Goal: Task Accomplishment & Management: Complete application form

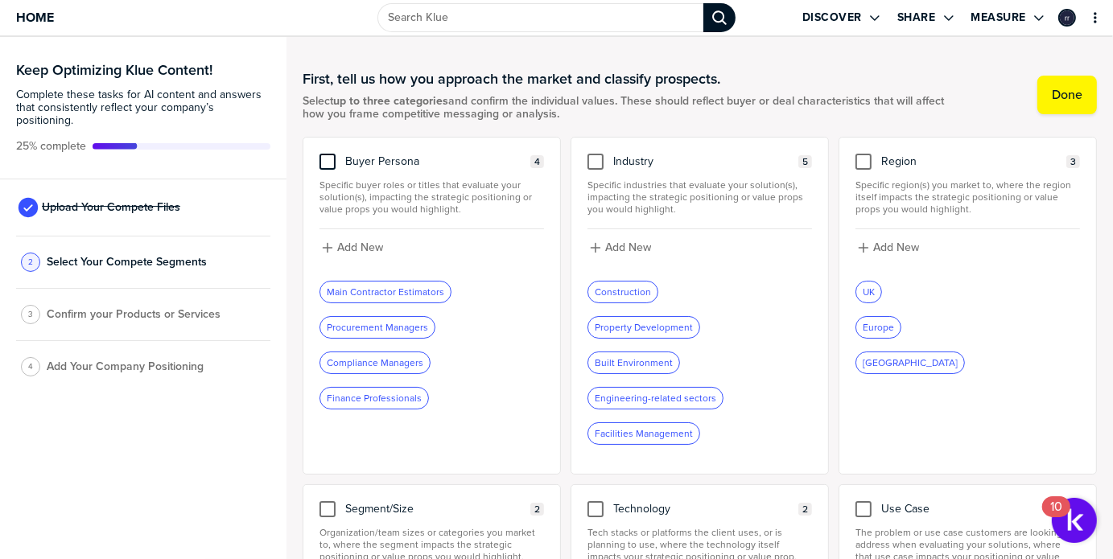
click at [327, 158] on div at bounding box center [327, 162] width 16 height 16
click at [327, 154] on input "checkbox" at bounding box center [327, 154] width 0 height 0
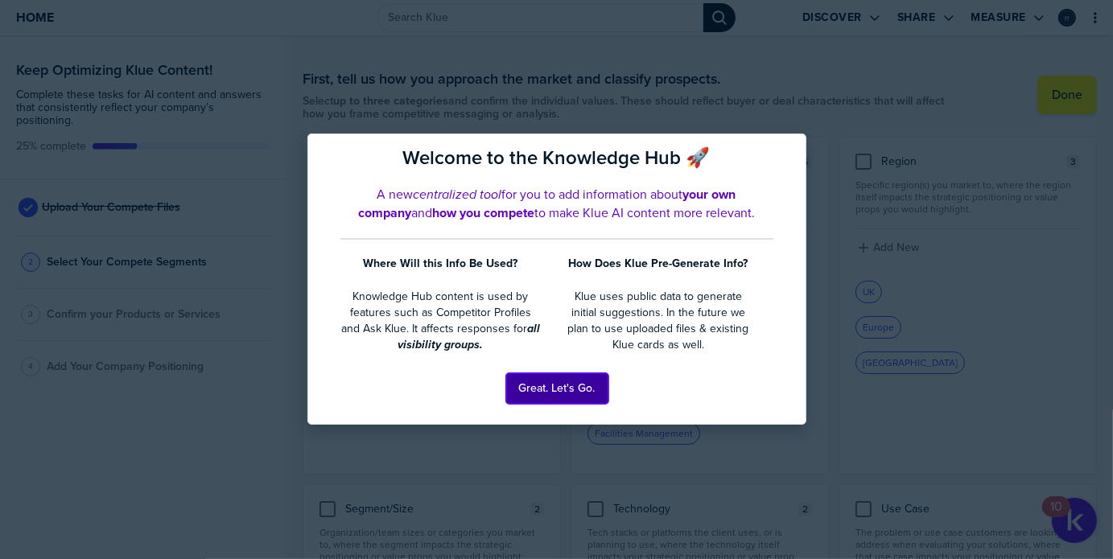
click at [561, 392] on button "Great. Let's Go." at bounding box center [557, 388] width 102 height 31
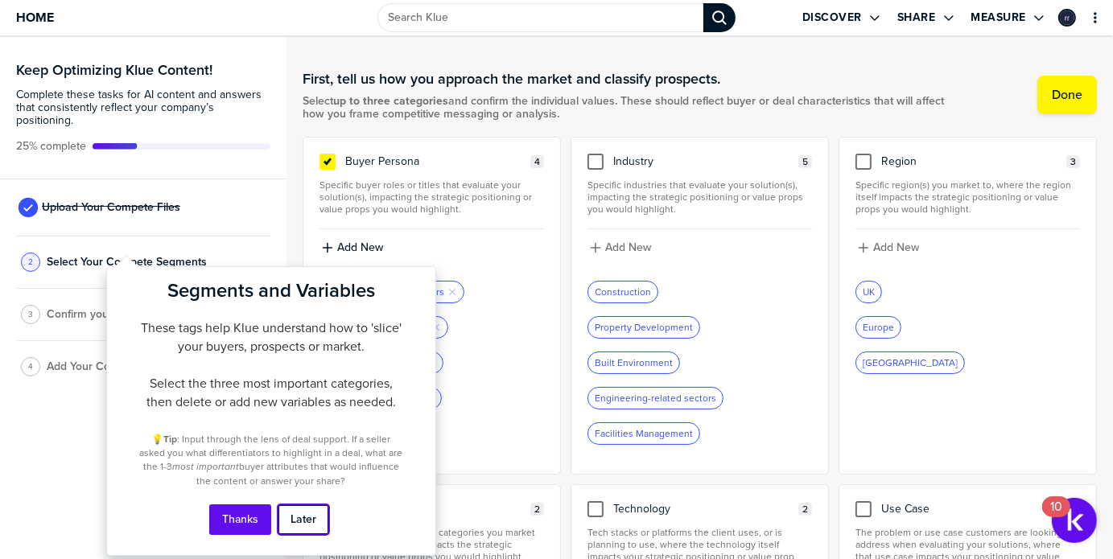
click at [305, 525] on button "Later" at bounding box center [303, 519] width 51 height 31
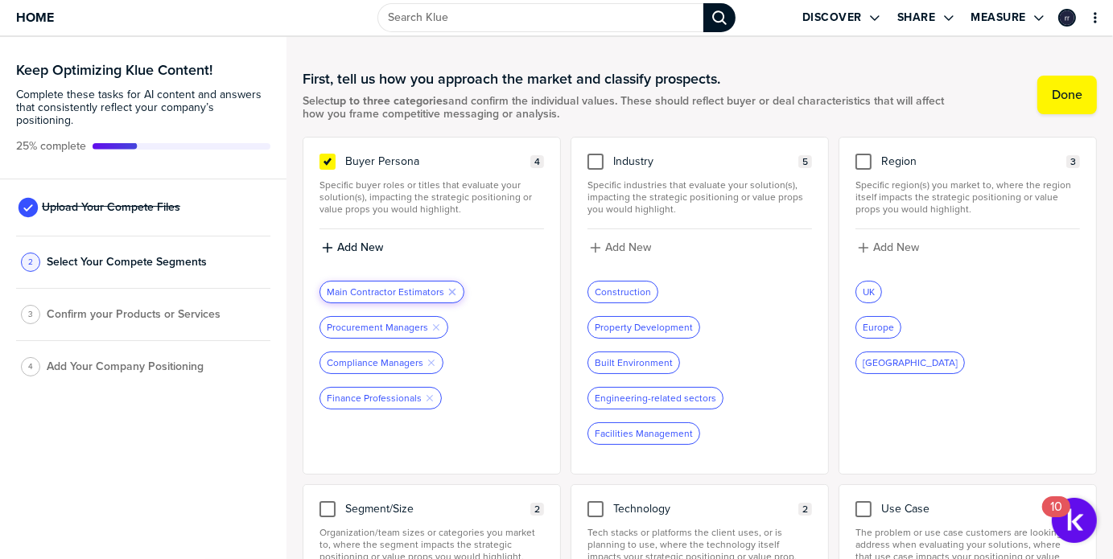
click at [450, 293] on icon "button" at bounding box center [452, 292] width 6 height 6
click at [351, 248] on label "Add New" at bounding box center [360, 248] width 46 height 14
click at [323, 237] on div "Procurement Managers Remove Tag Compliance Managers Remove Tag Finance Professi…" at bounding box center [431, 308] width 224 height 158
type input "Estimators"
click at [330, 245] on icon "button" at bounding box center [327, 247] width 13 height 13
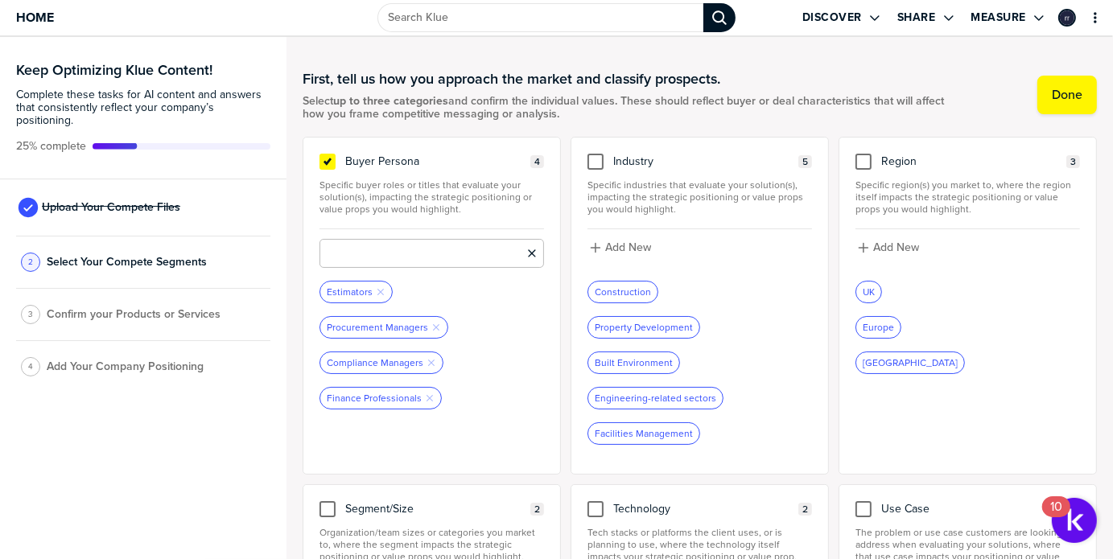
click at [396, 261] on input at bounding box center [431, 253] width 224 height 29
type input "Quantity Surveyors"
click at [328, 246] on icon "button" at bounding box center [327, 247] width 13 height 13
click at [354, 257] on input at bounding box center [431, 253] width 224 height 29
type input "Supply Chain Managers"
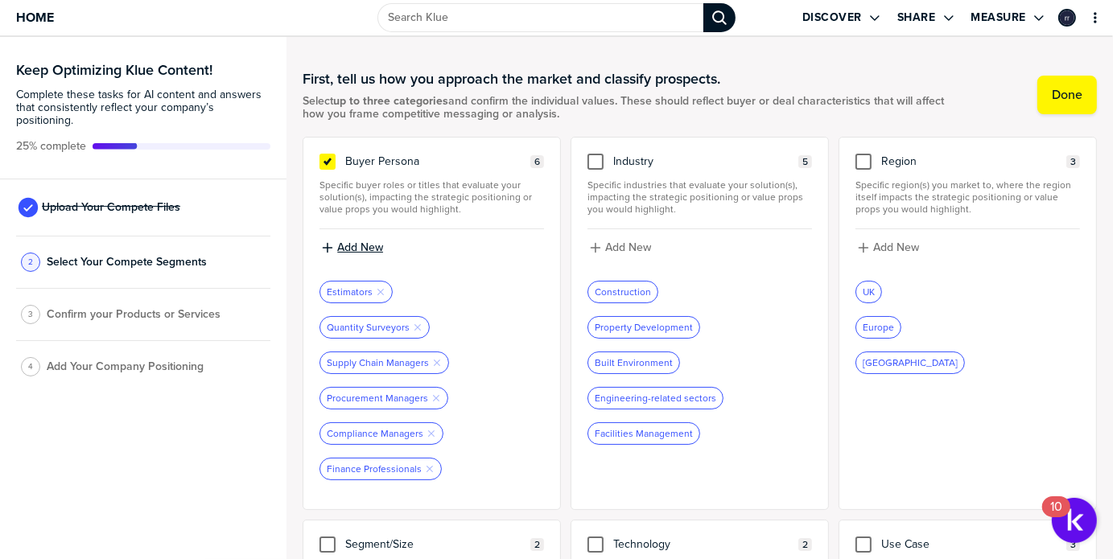
click at [331, 247] on icon "button" at bounding box center [328, 248] width 10 height 10
click at [330, 252] on input at bounding box center [431, 253] width 224 height 29
type input "Supply Chain Directors"
click at [327, 249] on icon "button" at bounding box center [328, 248] width 10 height 10
click at [327, 249] on input at bounding box center [431, 253] width 224 height 29
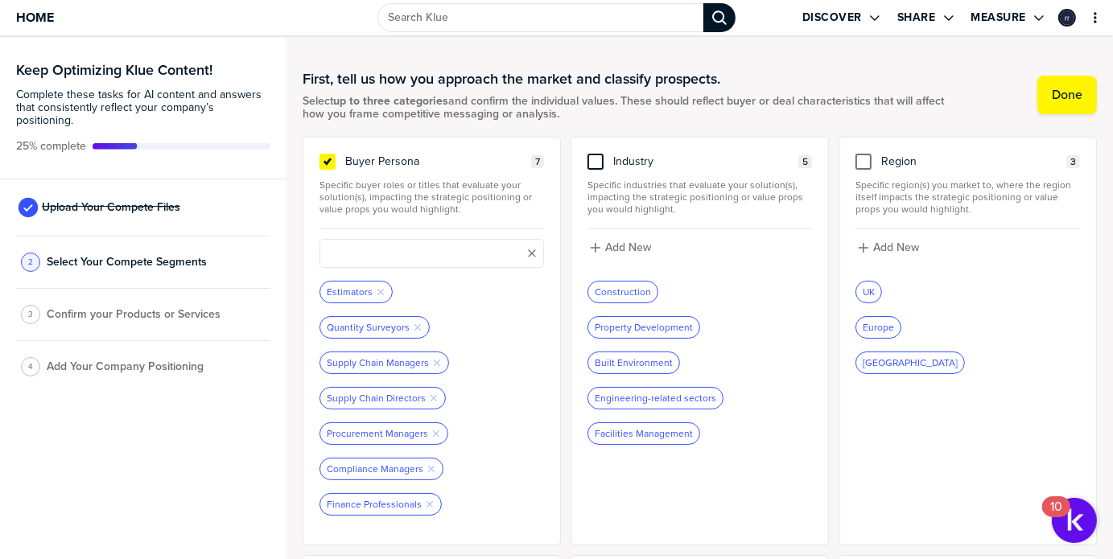
click at [592, 162] on div at bounding box center [595, 162] width 16 height 16
click at [595, 154] on input "checkbox" at bounding box center [595, 154] width 0 height 0
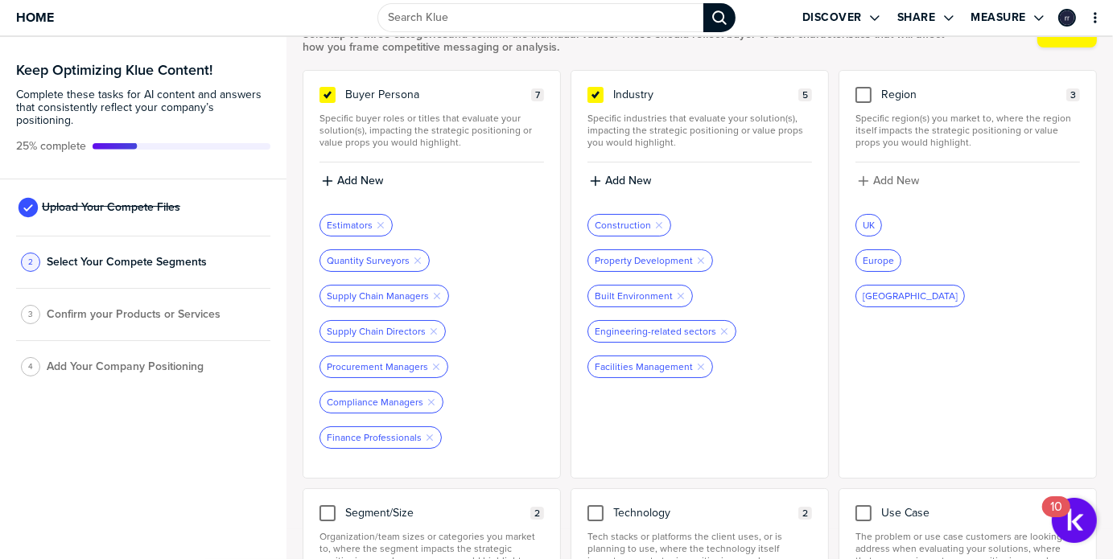
scroll to position [80, 0]
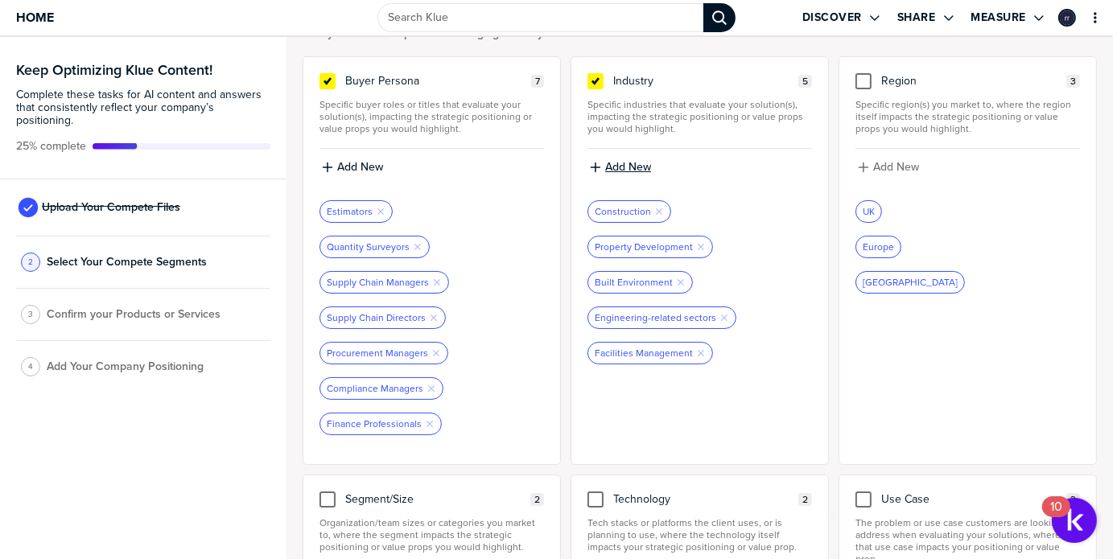
click at [592, 168] on icon "button" at bounding box center [595, 167] width 13 height 13
click at [613, 176] on input at bounding box center [699, 172] width 224 height 29
type input "Facilities Management"
click at [589, 169] on icon "button" at bounding box center [595, 167] width 13 height 13
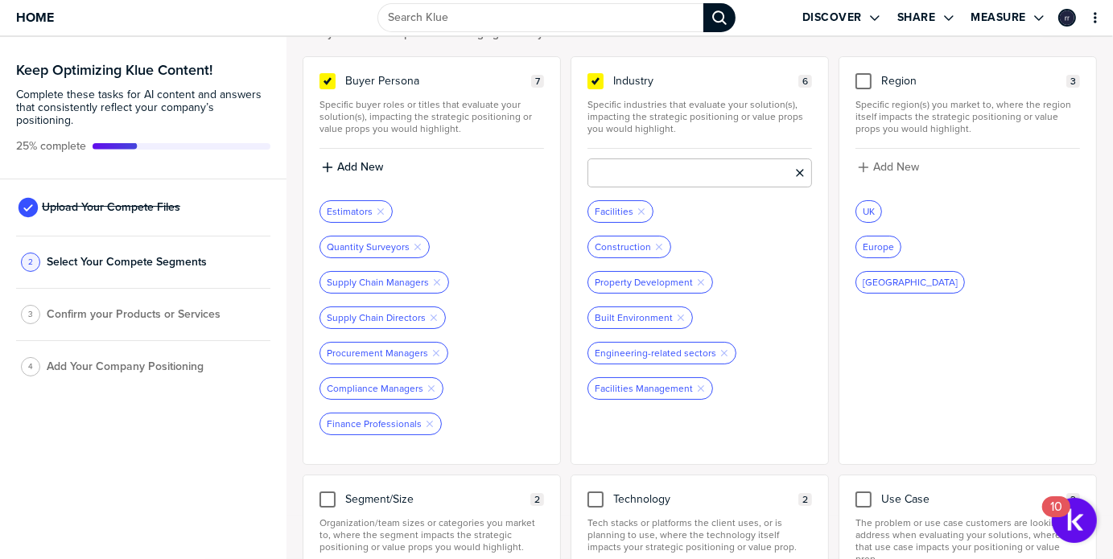
click at [603, 179] on input at bounding box center [699, 172] width 224 height 29
type input "Material suppliers"
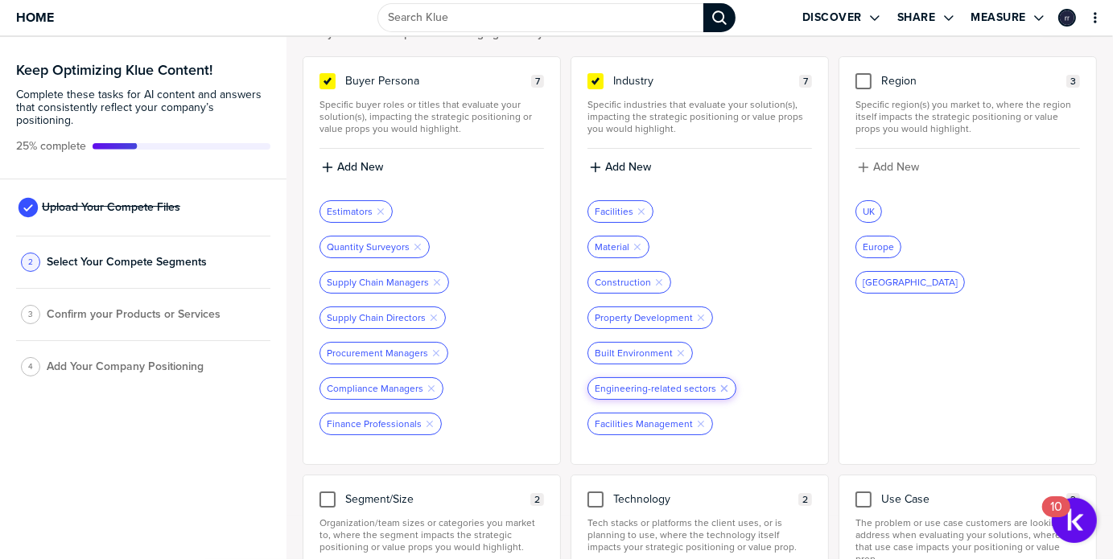
click at [721, 387] on icon "button" at bounding box center [724, 388] width 6 height 6
click at [634, 247] on icon "Remove Tag" at bounding box center [637, 247] width 10 height 10
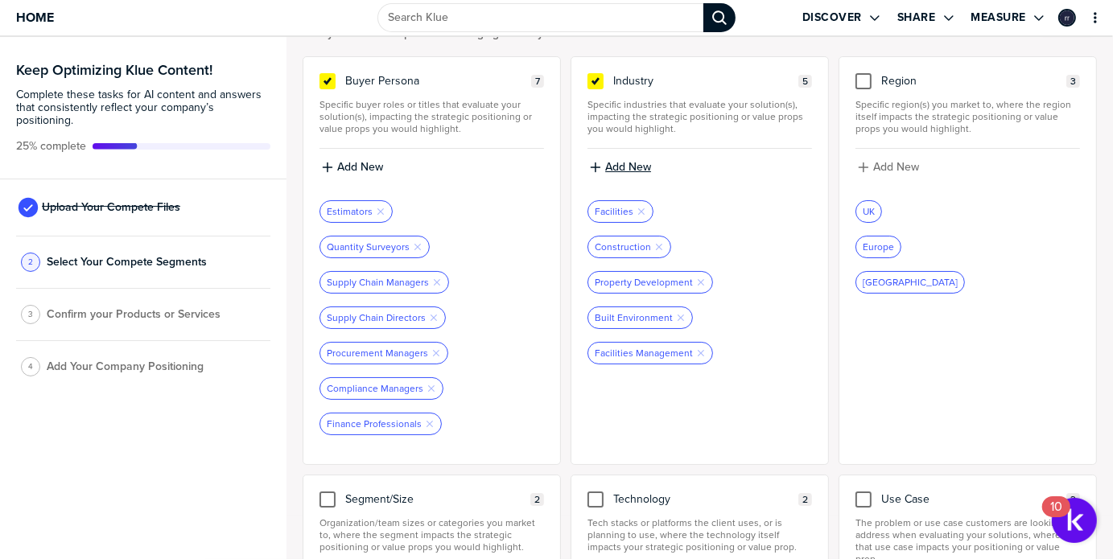
click at [590, 167] on icon "button" at bounding box center [595, 168] width 10 height 10
click at [610, 172] on input at bounding box center [699, 172] width 224 height 29
type input "Material Suppliers"
click at [855, 84] on div at bounding box center [863, 81] width 16 height 16
click at [863, 73] on input "checkbox" at bounding box center [863, 73] width 0 height 0
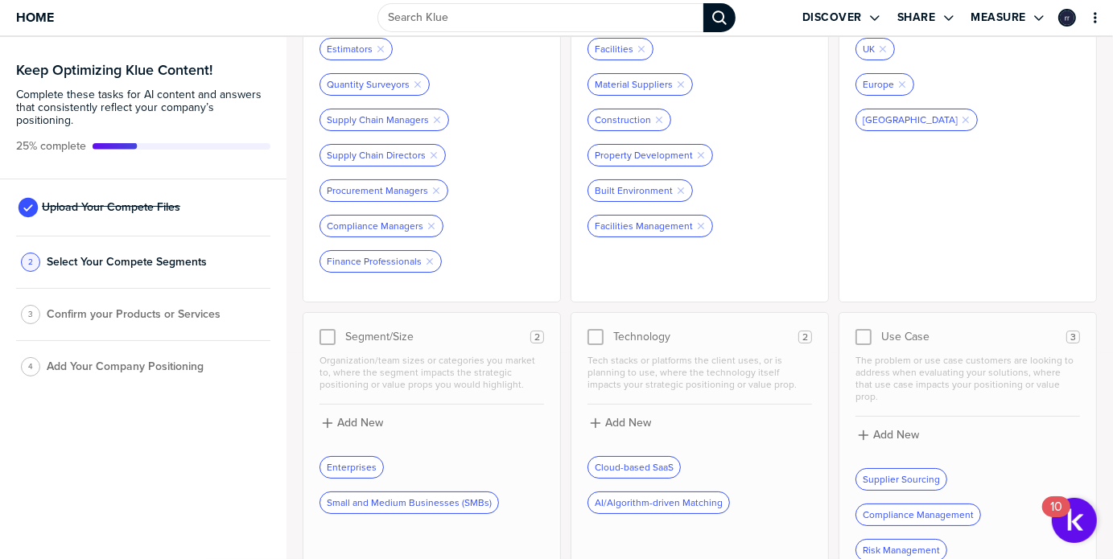
scroll to position [259, 0]
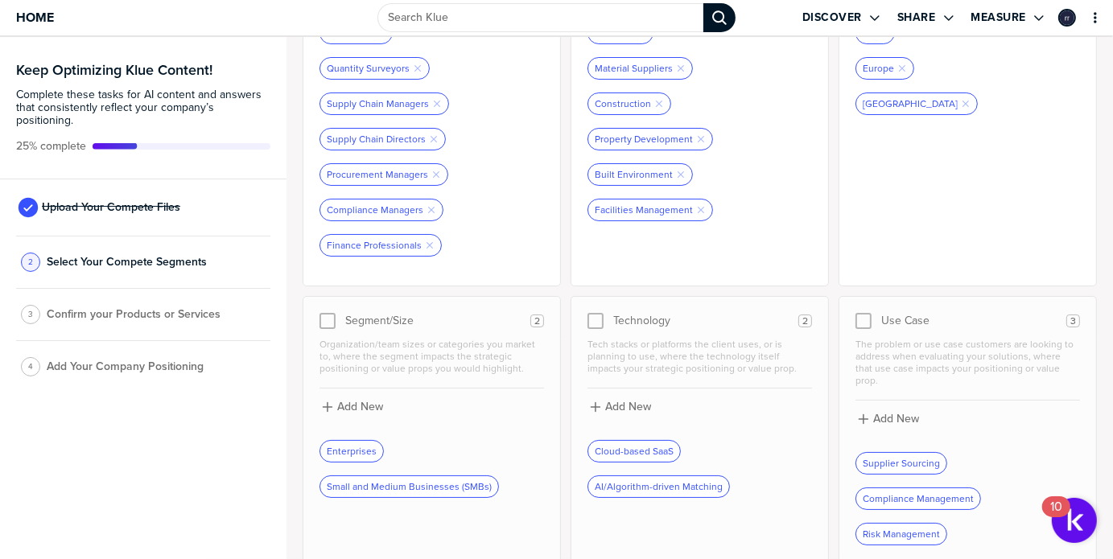
click at [328, 319] on div at bounding box center [327, 321] width 16 height 16
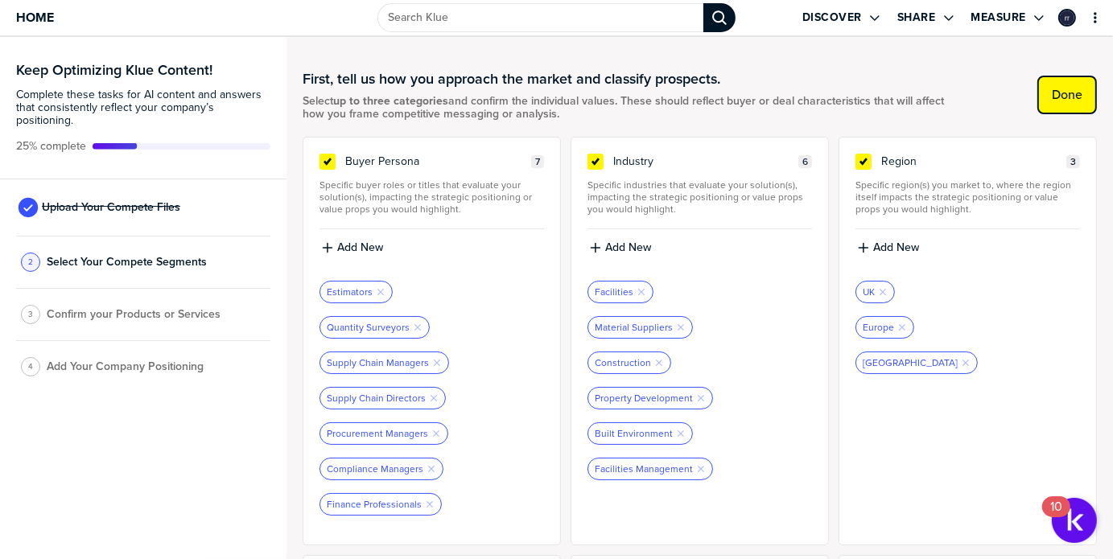
click at [1057, 98] on label "Done" at bounding box center [1066, 95] width 31 height 16
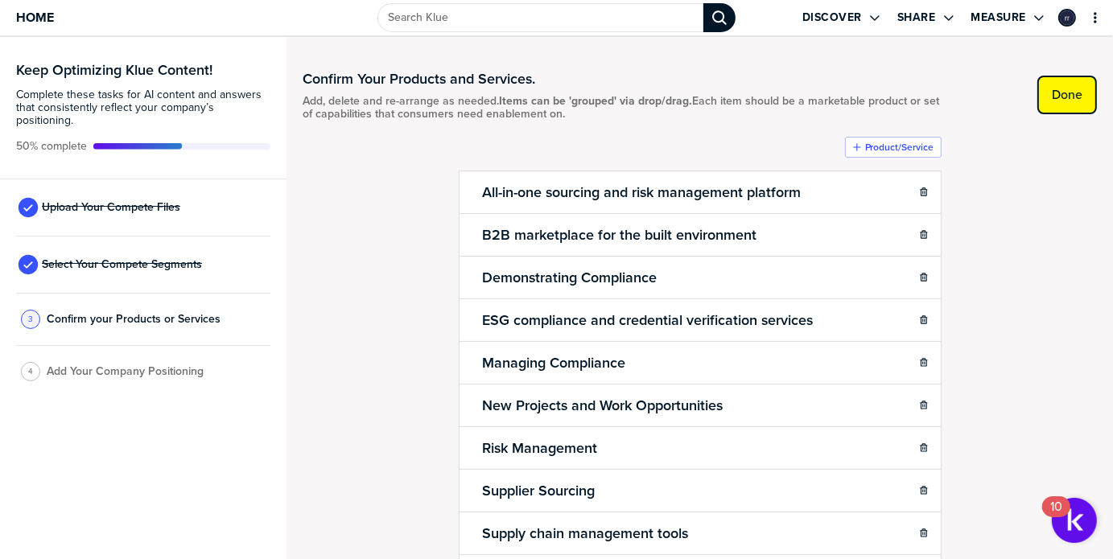
click at [1051, 101] on label "Done" at bounding box center [1066, 95] width 31 height 16
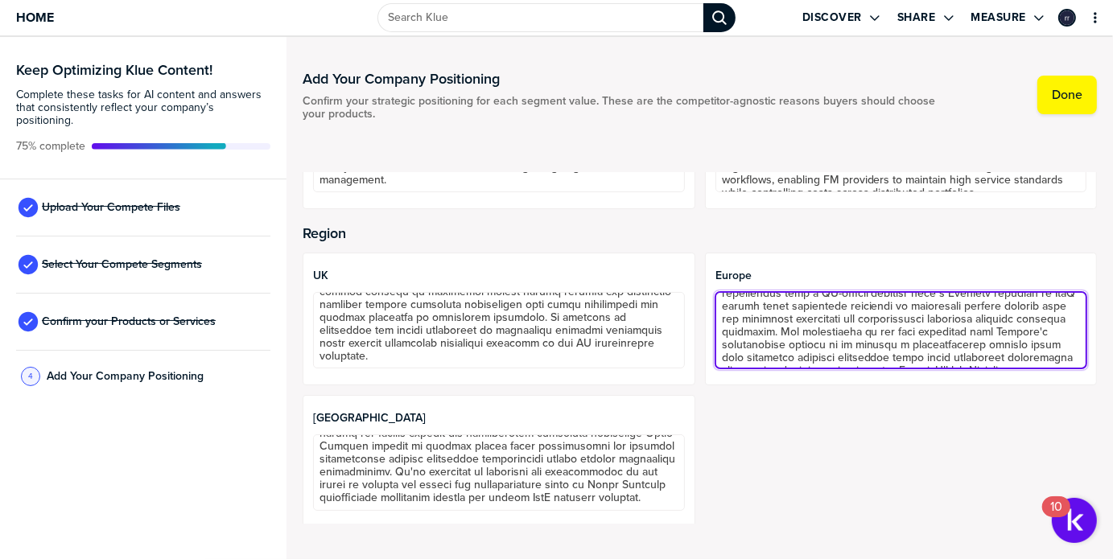
scroll to position [193, 0]
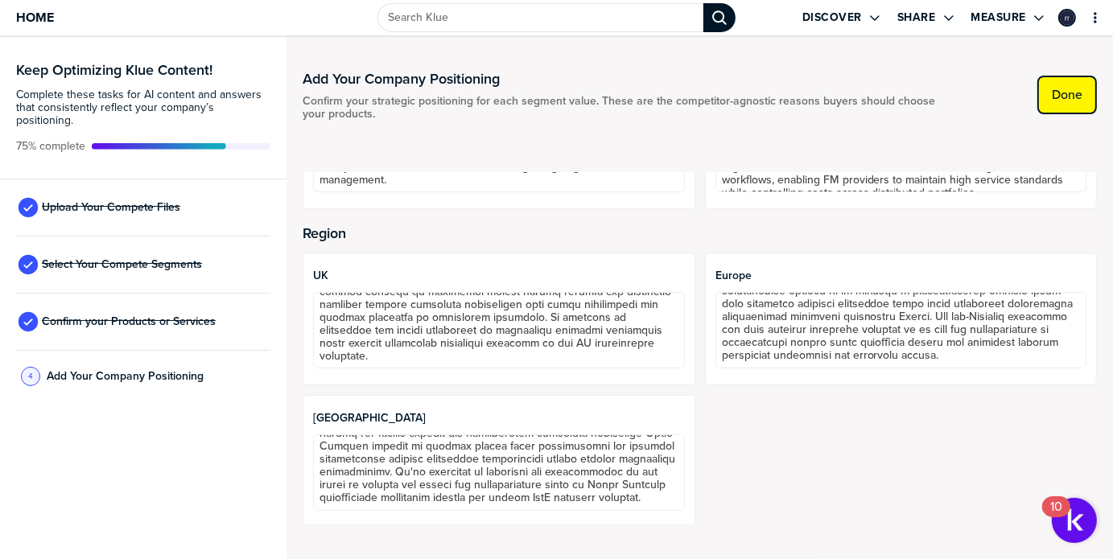
click at [1063, 97] on label "Done" at bounding box center [1066, 95] width 31 height 16
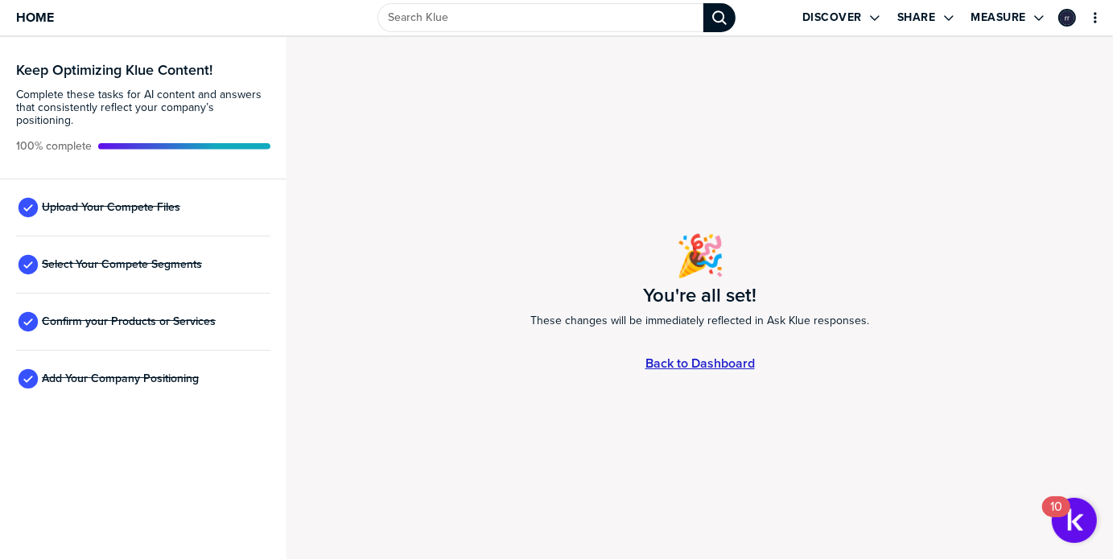
click at [715, 366] on link "Back to Dashboard" at bounding box center [699, 363] width 109 height 14
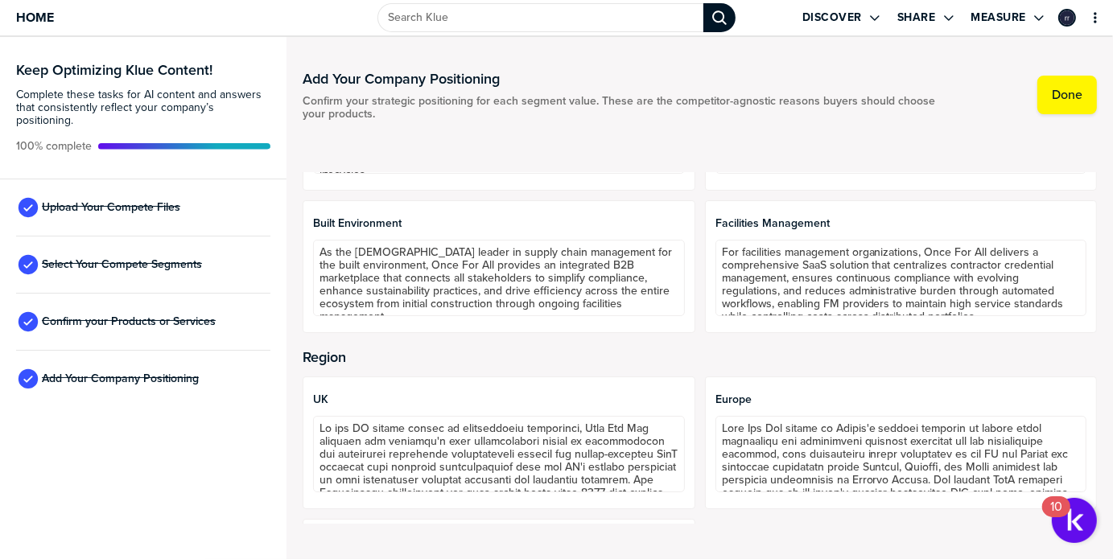
scroll to position [1010, 0]
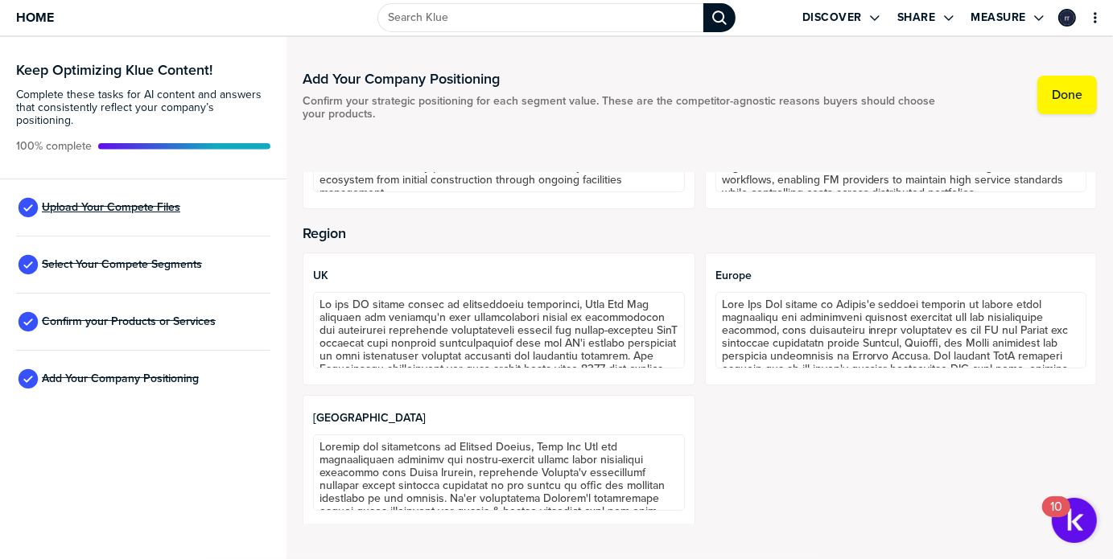
click at [101, 201] on span "Upload Your Compete Files" at bounding box center [111, 207] width 138 height 13
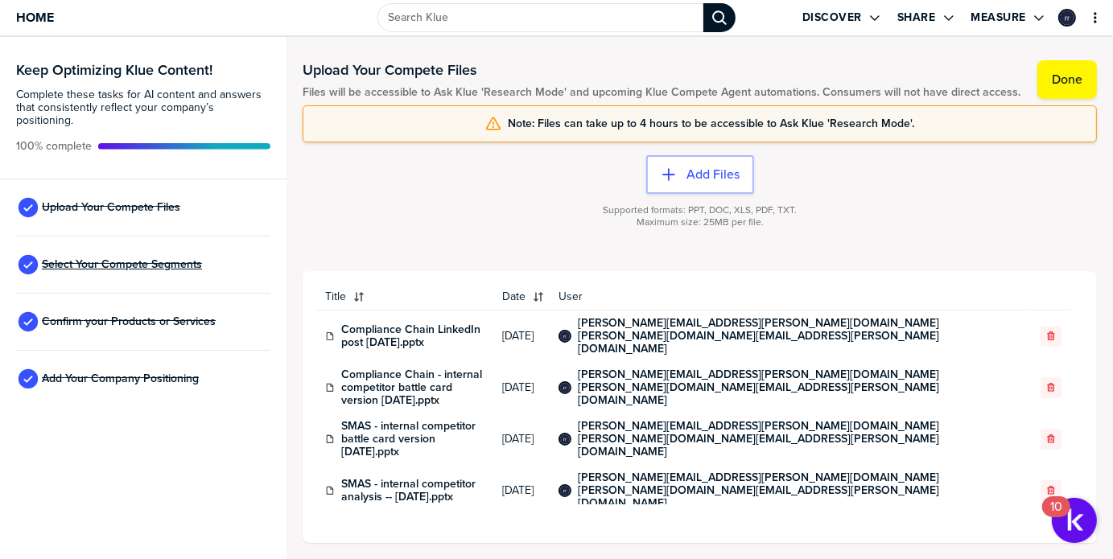
click at [161, 258] on span "Select Your Compete Segments" at bounding box center [122, 264] width 160 height 13
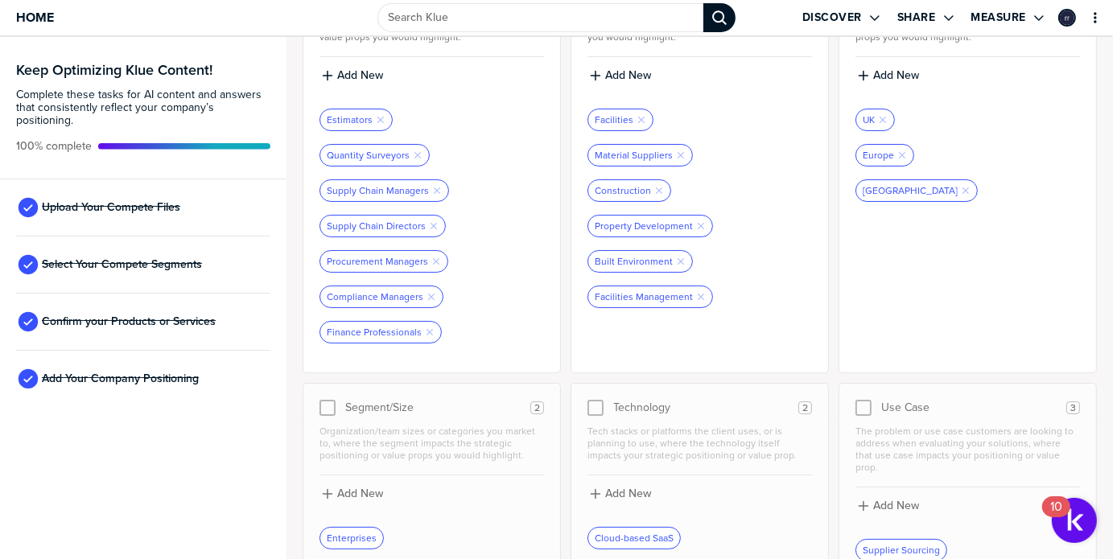
scroll to position [259, 0]
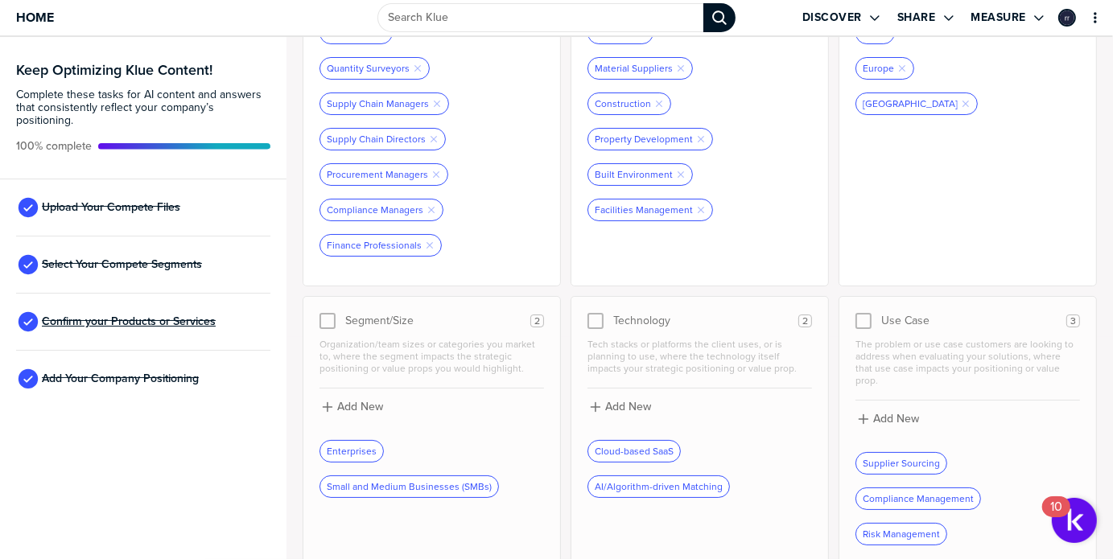
click at [121, 315] on span "Confirm your Products or Services" at bounding box center [129, 321] width 174 height 13
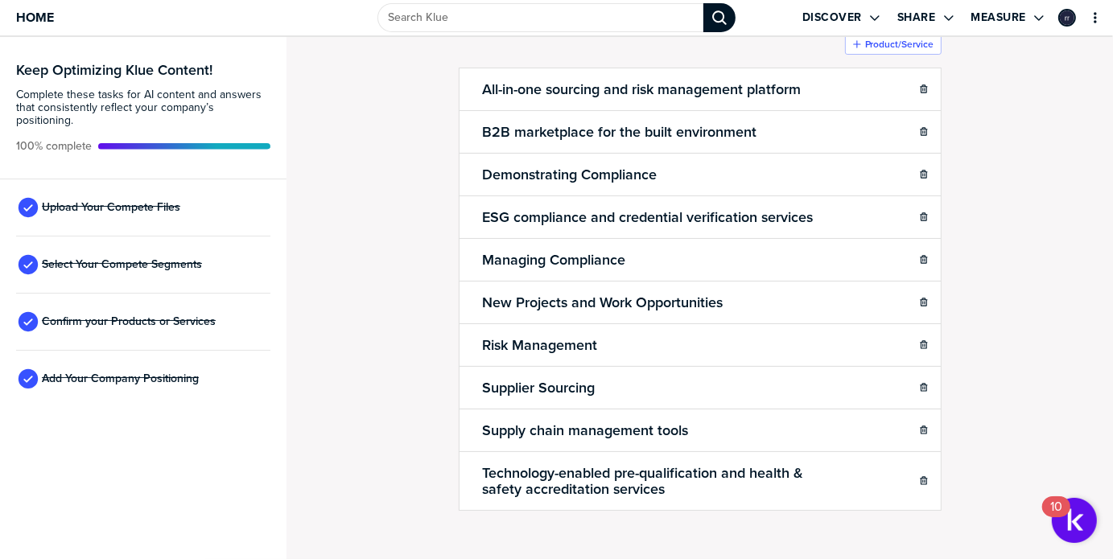
scroll to position [114, 0]
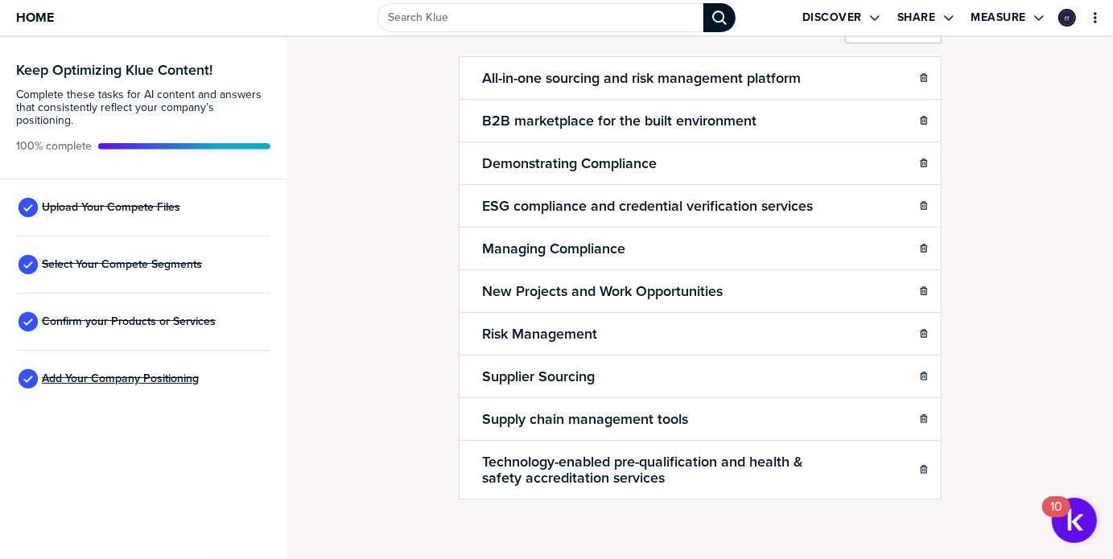
click at [132, 372] on span "Add Your Company Positioning" at bounding box center [120, 378] width 157 height 13
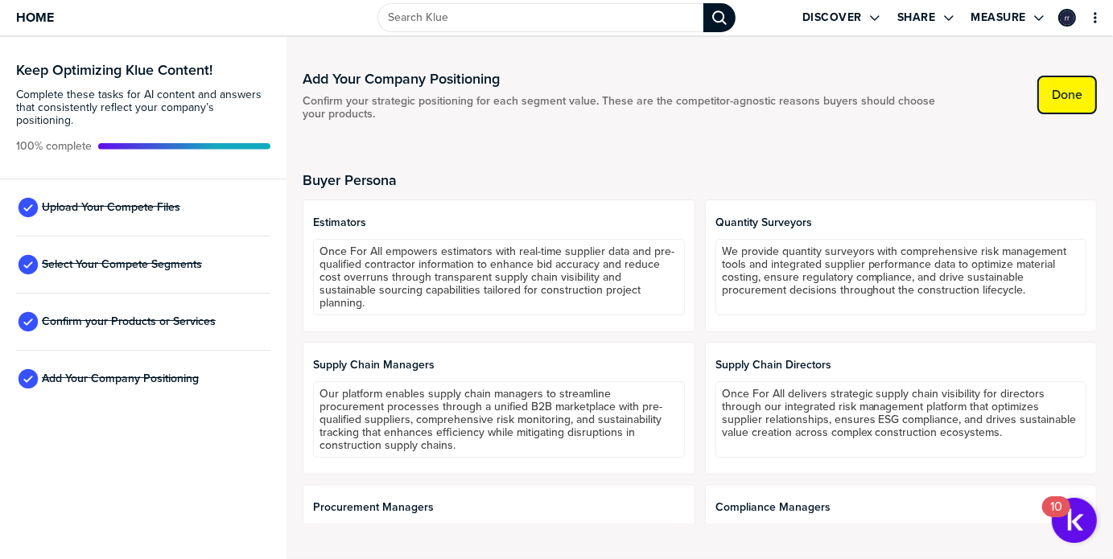
click at [1058, 94] on label "Done" at bounding box center [1066, 95] width 31 height 16
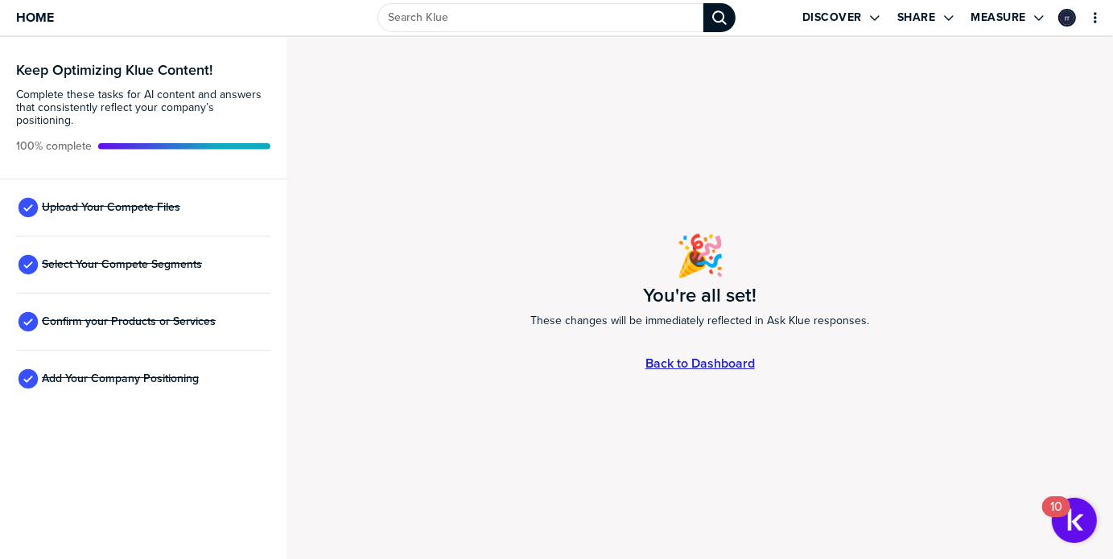
click at [666, 356] on link "Back to Dashboard" at bounding box center [699, 363] width 109 height 14
